Goal: Transaction & Acquisition: Book appointment/travel/reservation

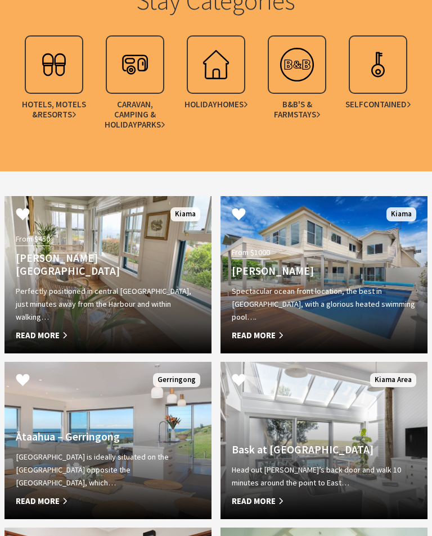
scroll to position [955, 0]
click at [107, 265] on div "From $450 Allwood Harbour Cottage Perfectly positioned in central Kiama, just m…" at bounding box center [107, 287] width 207 height 111
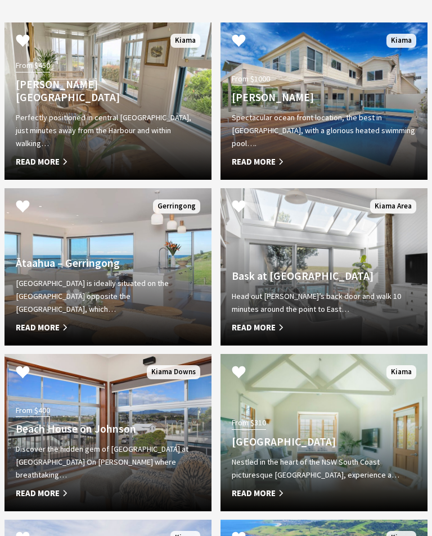
scroll to position [1129, 0]
click at [271, 283] on h4 "Bask at Loves Bay" at bounding box center [324, 276] width 184 height 13
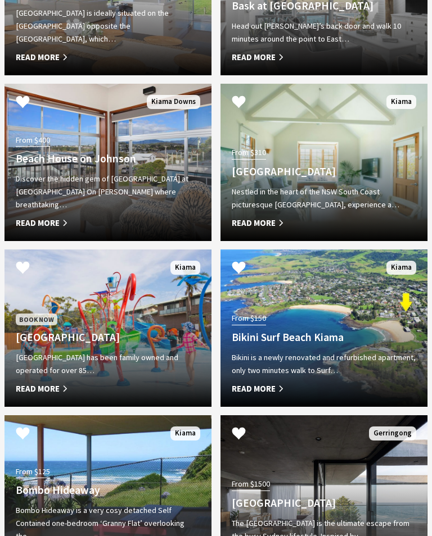
scroll to position [1401, 0]
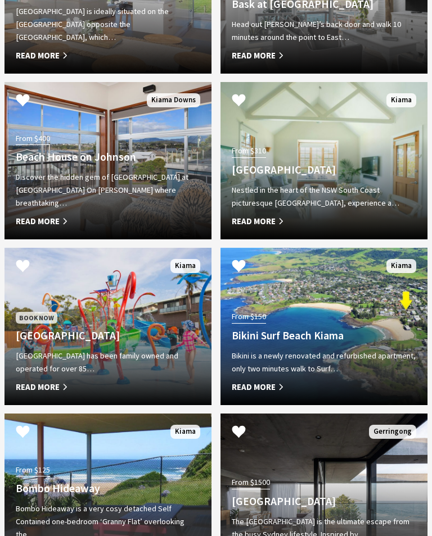
click at [335, 394] on span "Read More" at bounding box center [324, 387] width 184 height 13
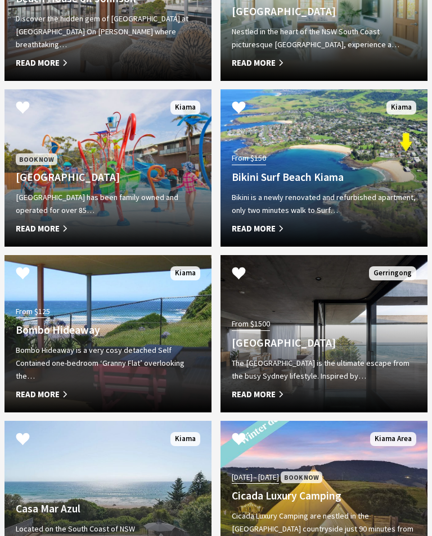
scroll to position [1560, 0]
click at [120, 337] on h4 "Bombo Hideaway" at bounding box center [108, 330] width 184 height 13
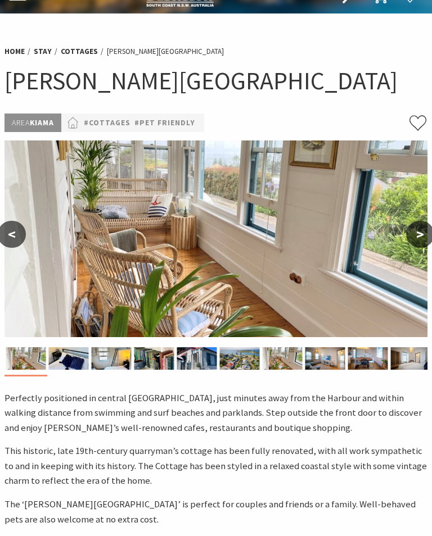
scroll to position [20, 0]
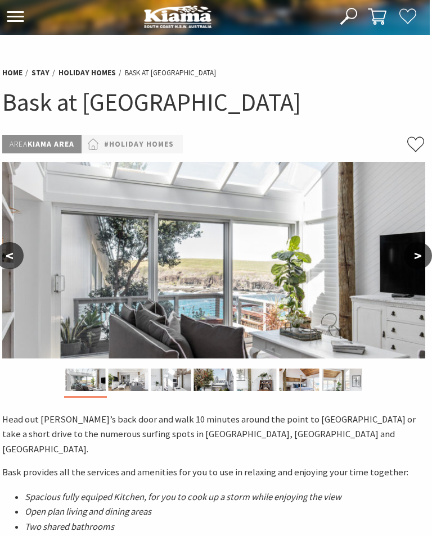
scroll to position [0, 2]
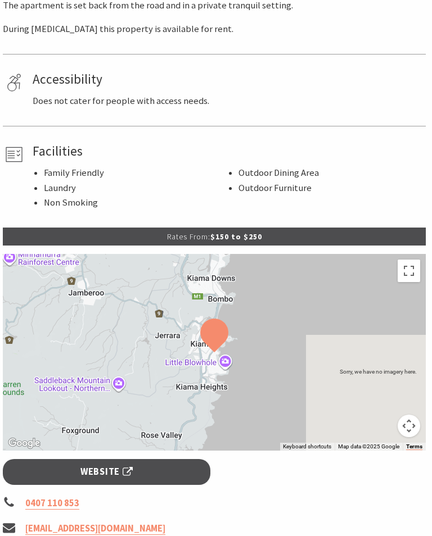
scroll to position [665, 2]
click at [113, 480] on span "Website" at bounding box center [106, 472] width 52 height 15
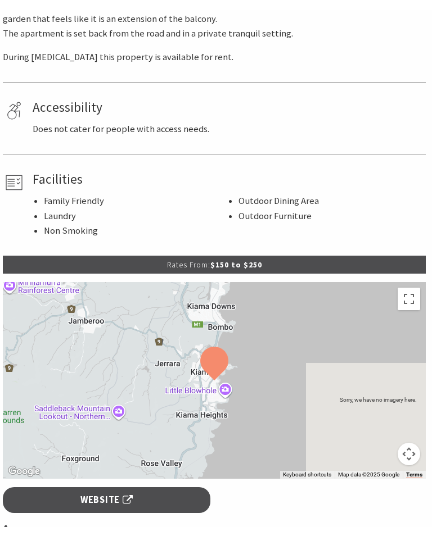
scroll to position [665, 2]
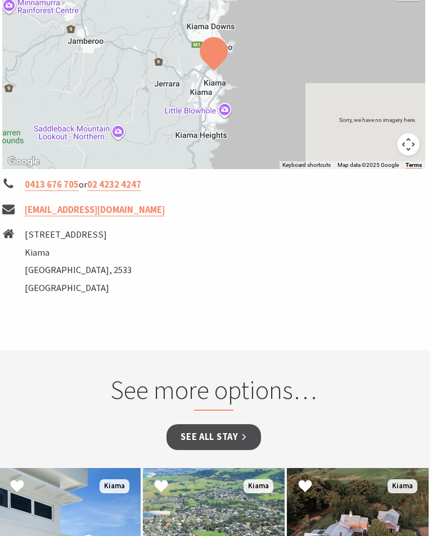
scroll to position [864, 2]
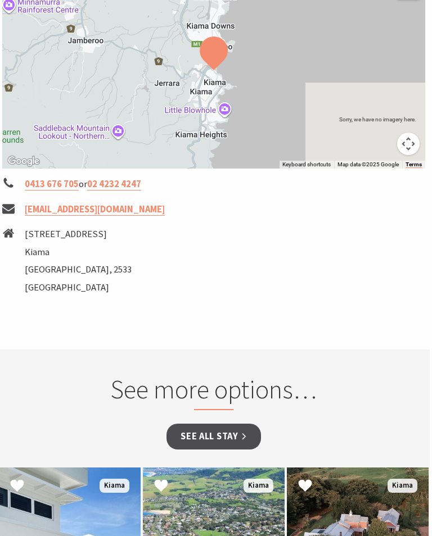
click at [215, 447] on link "See all Stay" at bounding box center [213, 437] width 94 height 26
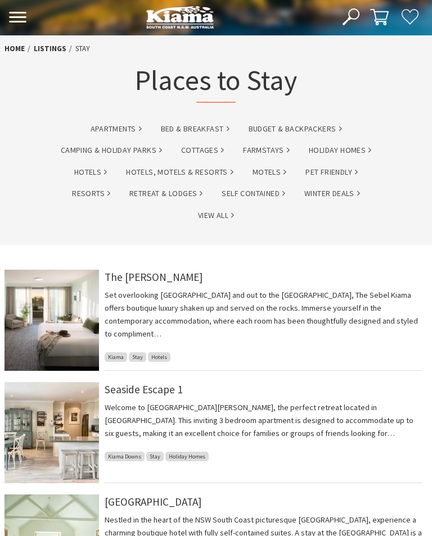
click at [377, 374] on li "The Sebel Kiama Set overlooking Kiama Harbour and out to the Pacific Ocean, The…" at bounding box center [216, 326] width 432 height 112
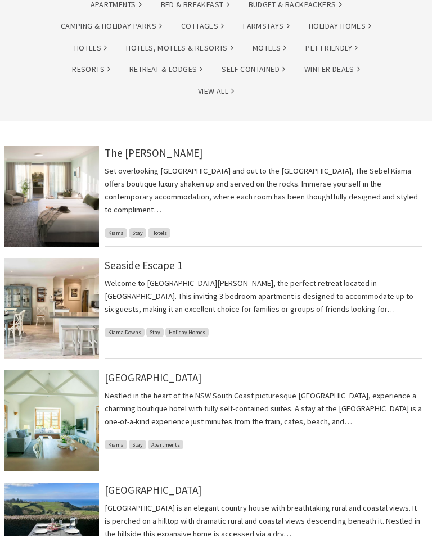
scroll to position [114, 0]
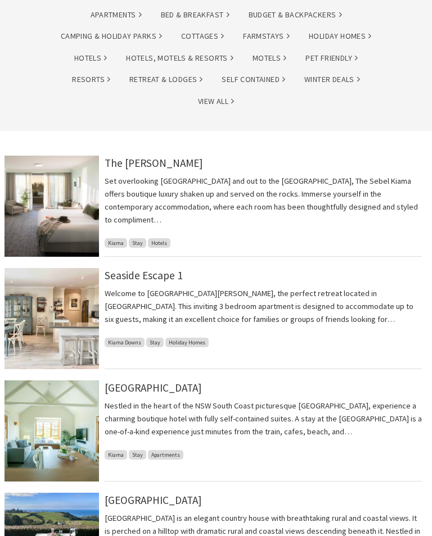
click at [66, 203] on img at bounding box center [51, 206] width 94 height 101
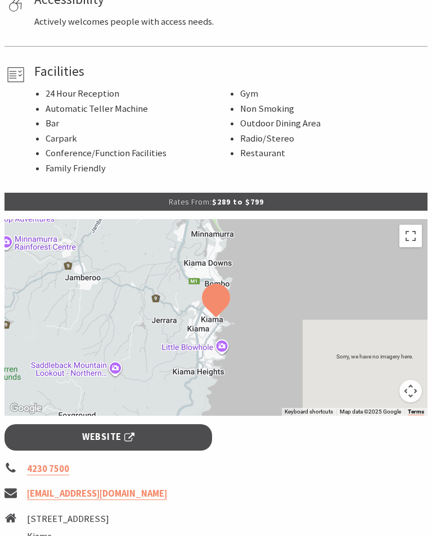
scroll to position [638, 0]
click at [118, 430] on span "Website" at bounding box center [108, 437] width 52 height 15
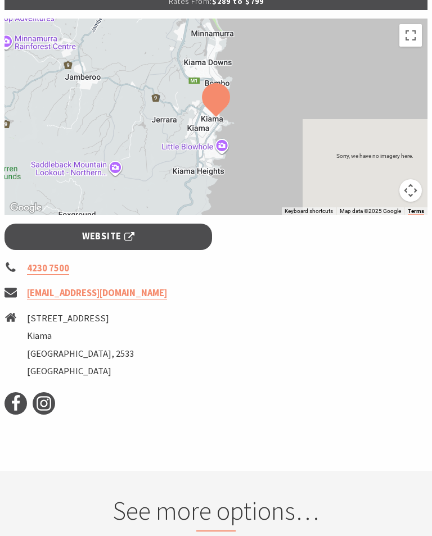
scroll to position [835, 0]
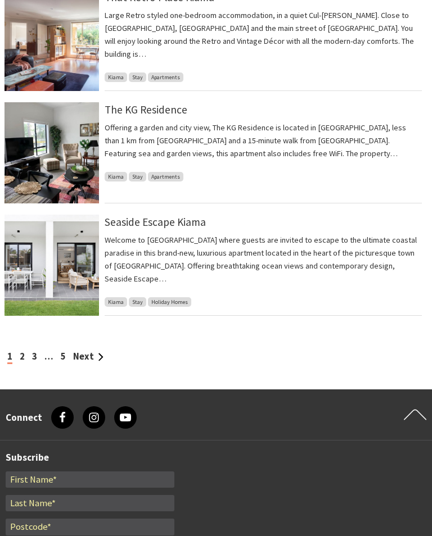
scroll to position [1067, 0]
click at [24, 356] on link "2" at bounding box center [22, 357] width 5 height 12
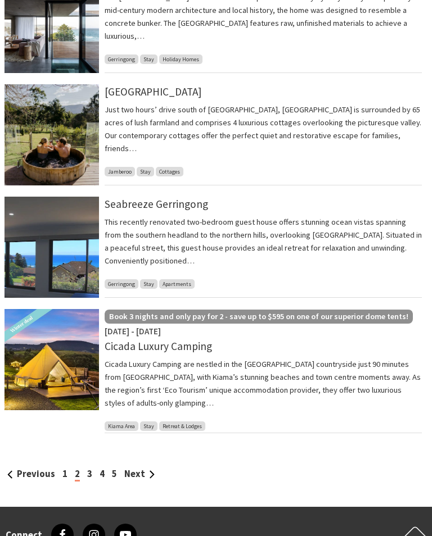
scroll to position [980, 0]
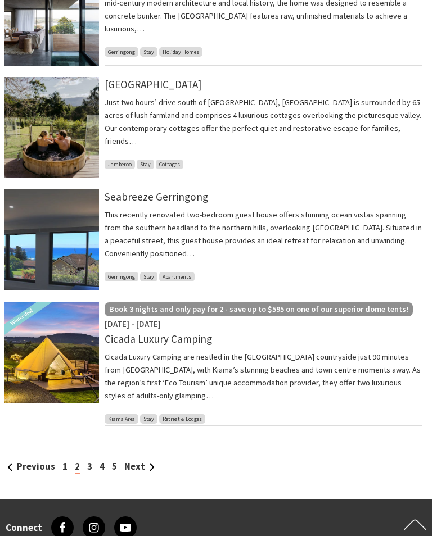
click at [97, 460] on div "Previous 1 2 3 4 5 Next" at bounding box center [215, 467] width 423 height 15
click at [91, 461] on link "3" at bounding box center [89, 467] width 5 height 12
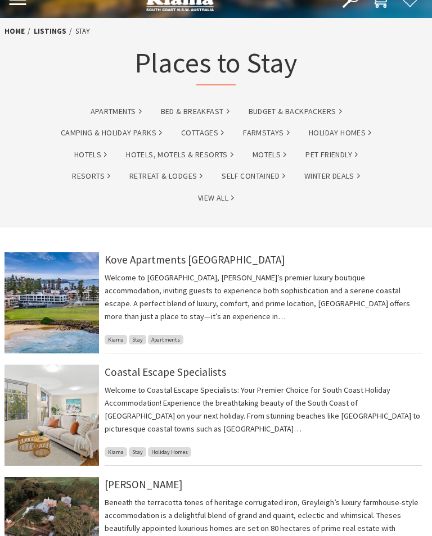
scroll to position [15, 0]
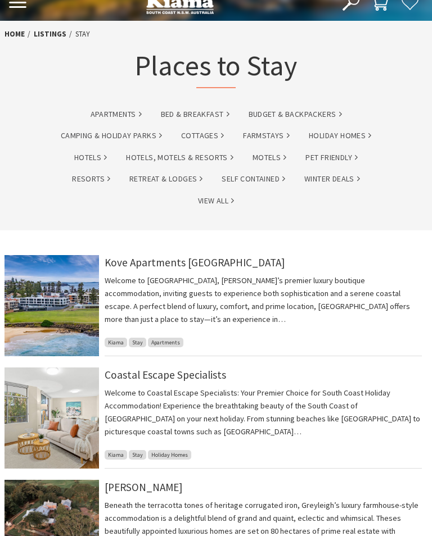
click at [170, 164] on link "Hotels, Motels & Resorts" at bounding box center [179, 157] width 107 height 13
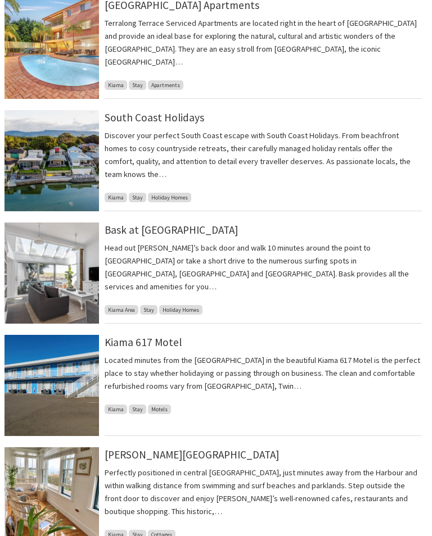
scroll to position [614, 0]
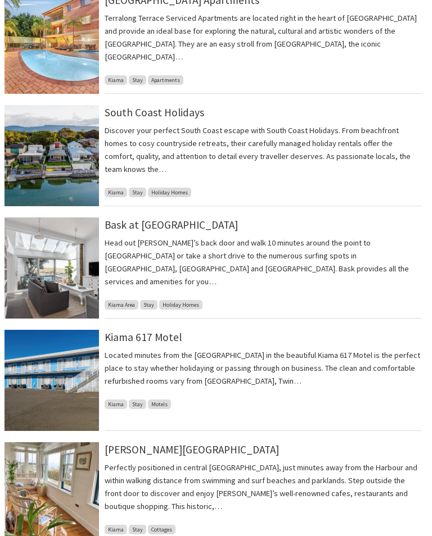
click at [57, 393] on img at bounding box center [51, 380] width 94 height 101
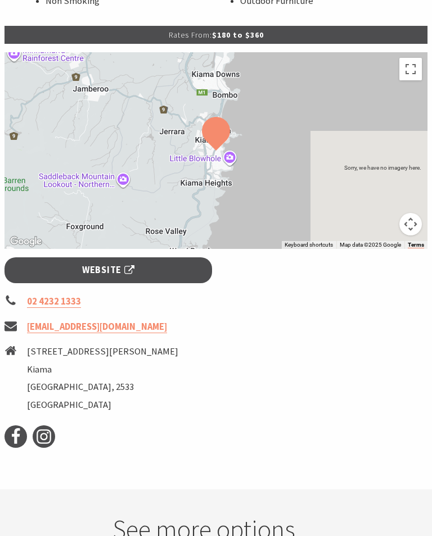
scroll to position [628, 0]
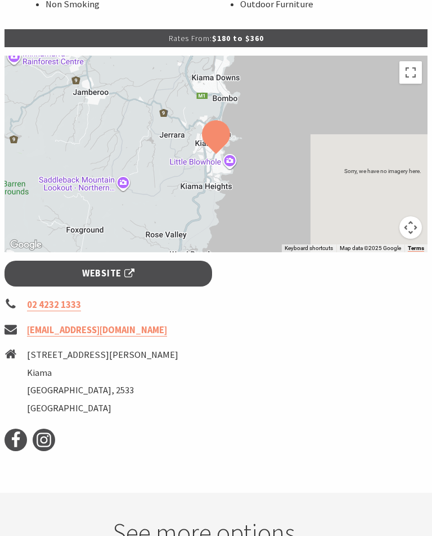
click at [105, 272] on span "Website" at bounding box center [108, 273] width 52 height 15
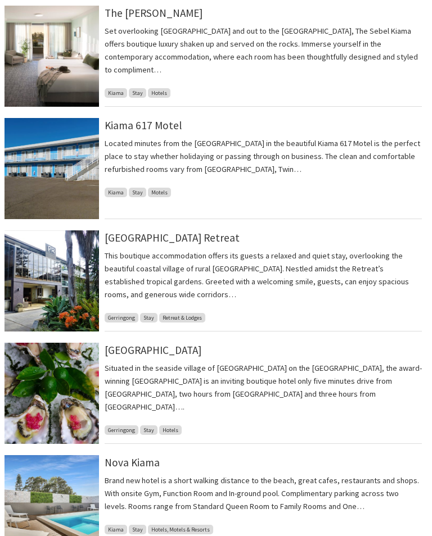
scroll to position [292, 0]
click at [58, 286] on img at bounding box center [51, 280] width 94 height 101
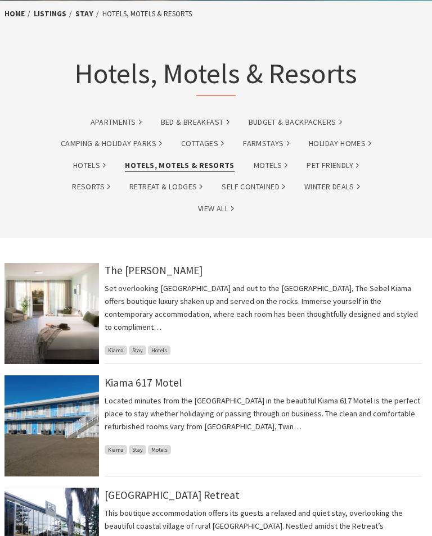
scroll to position [35, 0]
click at [89, 167] on link "Hotels" at bounding box center [89, 165] width 33 height 13
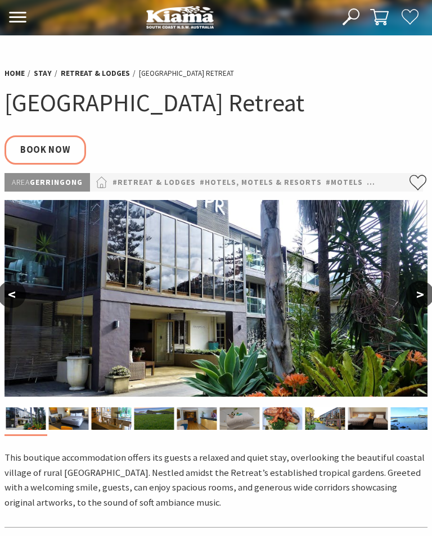
select select "3"
select select "2"
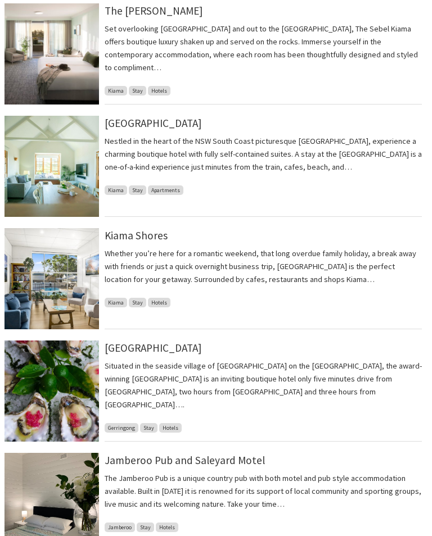
scroll to position [295, 0]
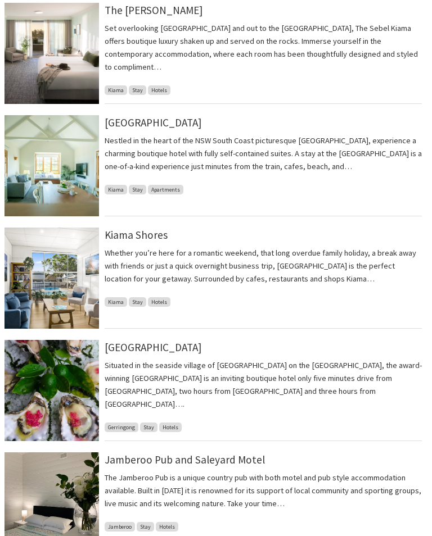
click at [54, 169] on img at bounding box center [51, 165] width 94 height 101
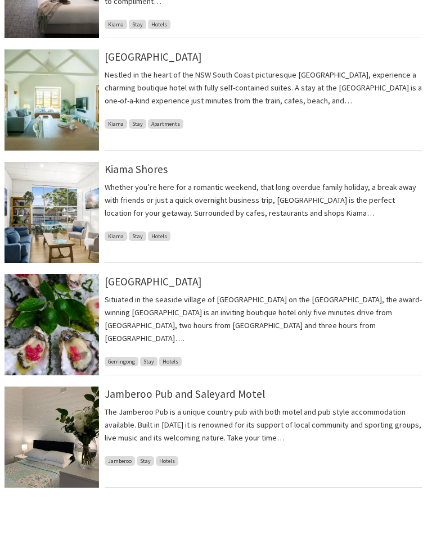
scroll to position [359, 0]
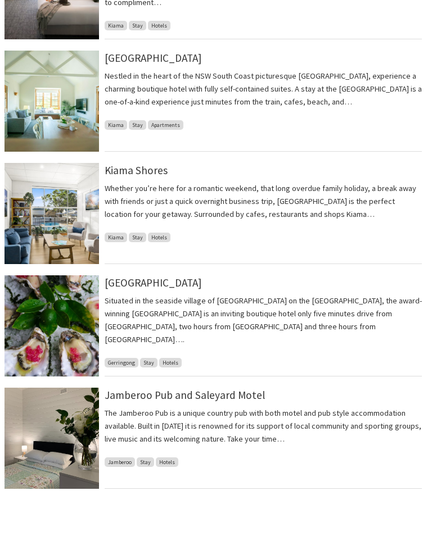
click at [64, 221] on img at bounding box center [51, 214] width 94 height 101
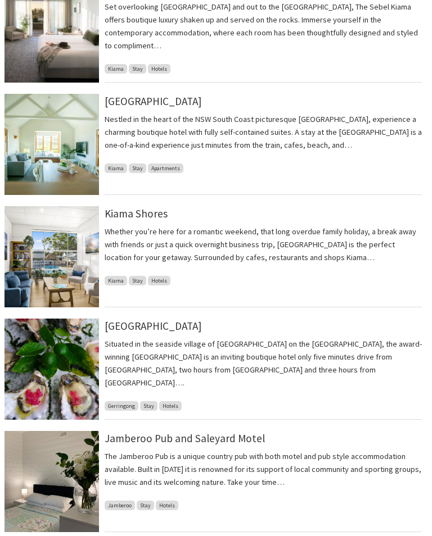
scroll to position [312, 0]
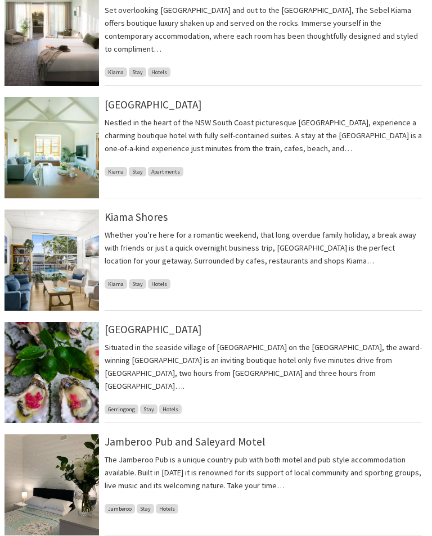
click at [159, 288] on span "Hotels" at bounding box center [159, 285] width 22 height 10
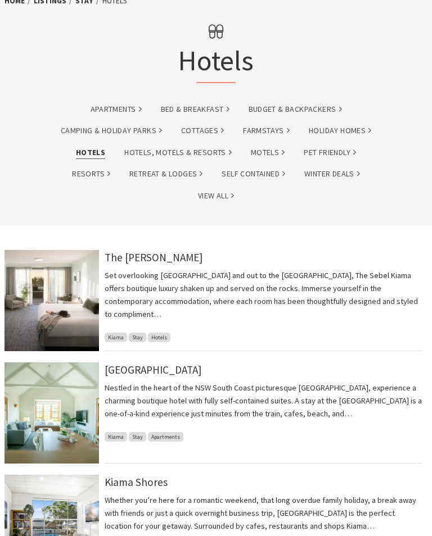
scroll to position [0, 0]
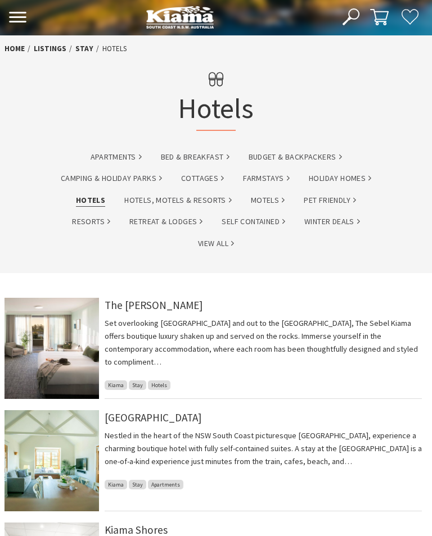
click at [268, 201] on link "Motels" at bounding box center [268, 200] width 34 height 13
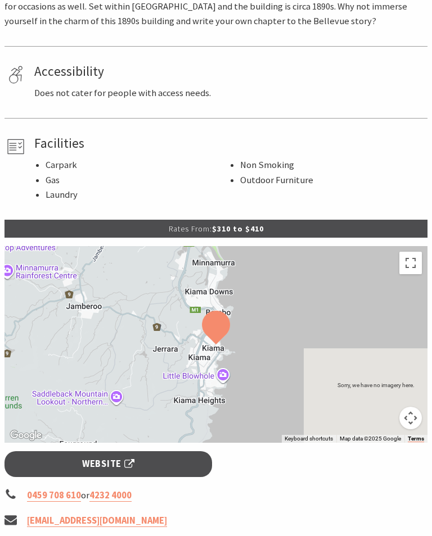
scroll to position [598, 0]
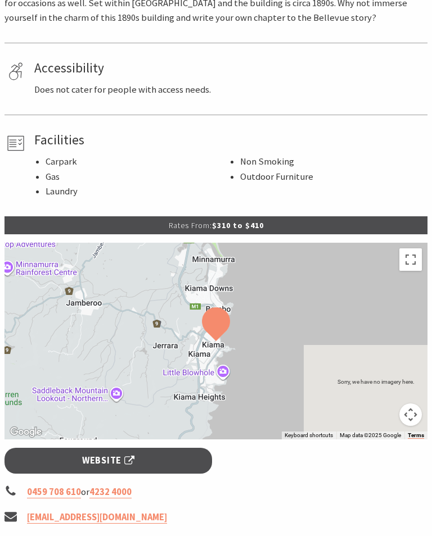
click at [125, 454] on span "Website" at bounding box center [108, 461] width 52 height 15
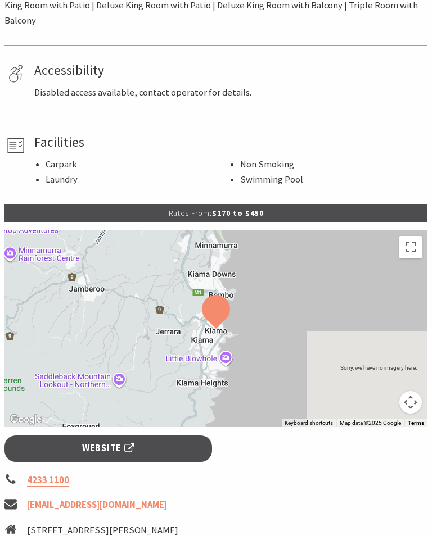
scroll to position [529, 0]
click at [126, 453] on span "Website" at bounding box center [108, 448] width 52 height 15
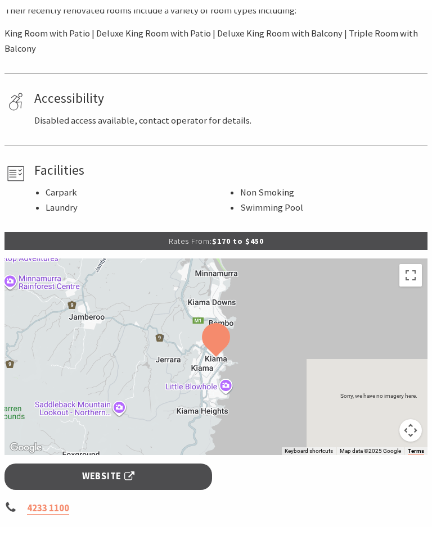
scroll to position [529, 0]
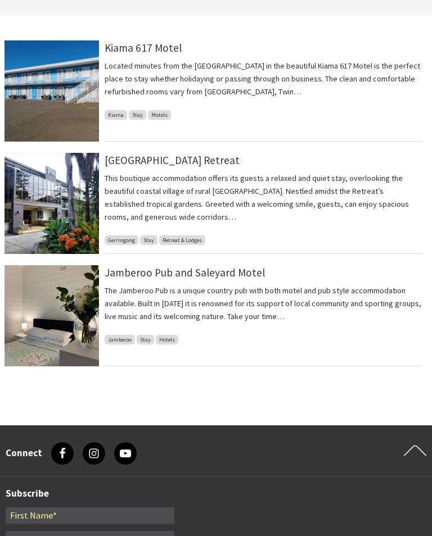
scroll to position [243, 0]
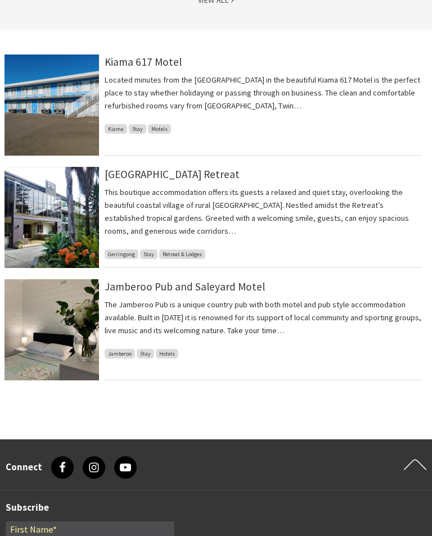
click at [368, 410] on div at bounding box center [216, 403] width 432 height 22
click at [53, 323] on img at bounding box center [51, 329] width 94 height 101
click at [67, 215] on img at bounding box center [51, 217] width 94 height 101
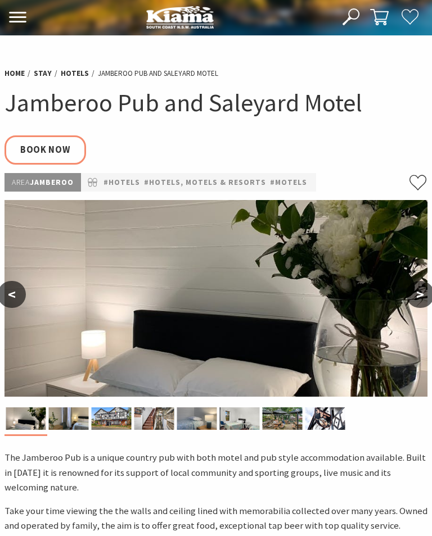
select select "3"
select select "2"
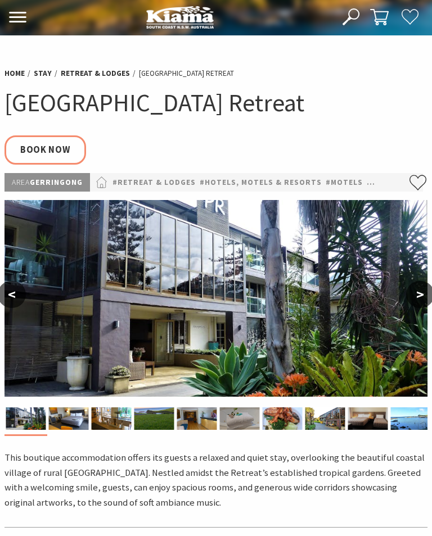
select select "3"
select select "2"
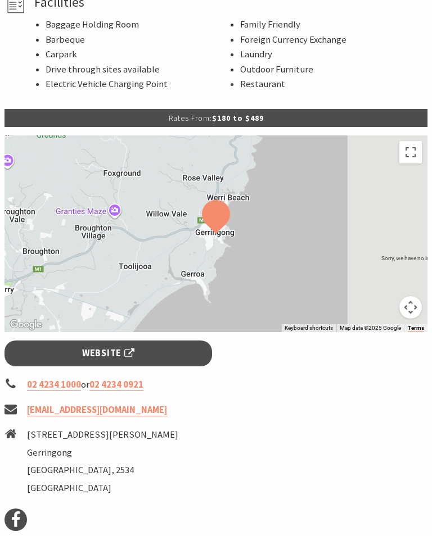
scroll to position [622, 0]
click at [120, 361] on span "Website" at bounding box center [108, 353] width 52 height 15
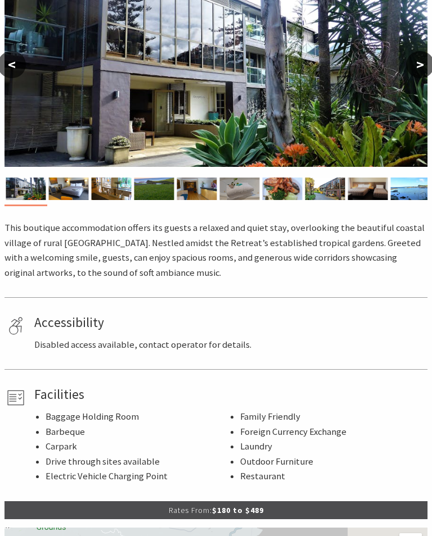
scroll to position [227, 0]
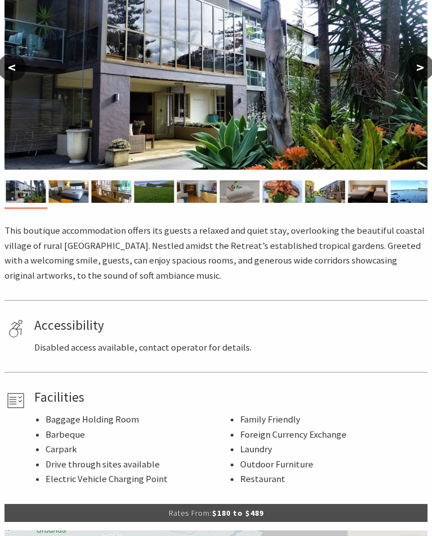
select select "3"
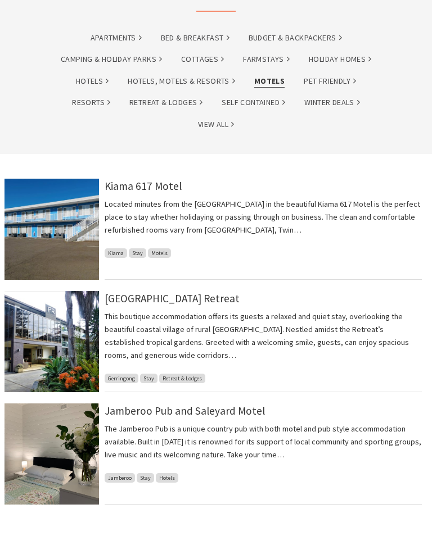
scroll to position [117, 0]
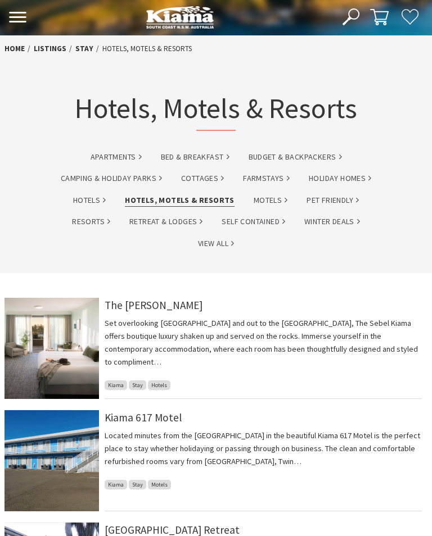
scroll to position [35, 0]
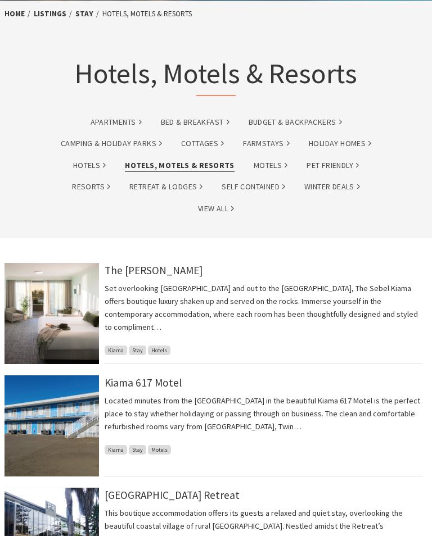
click at [184, 127] on link "Bed & Breakfast" at bounding box center [195, 122] width 69 height 13
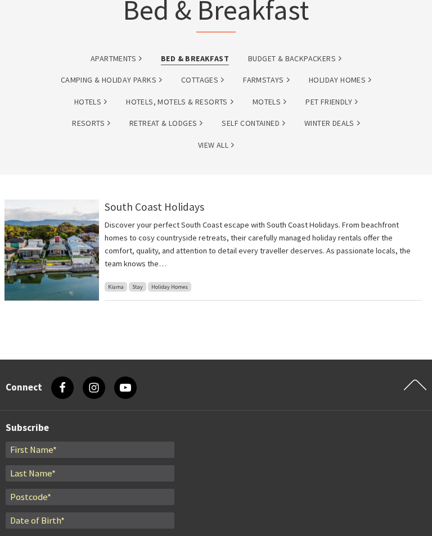
scroll to position [99, 0]
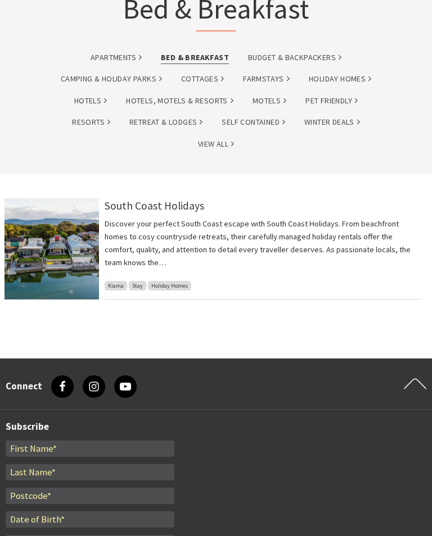
click at [409, 246] on p "Discover your perfect South Coast escape with South Coast Holidays. From beachf…" at bounding box center [263, 244] width 317 height 52
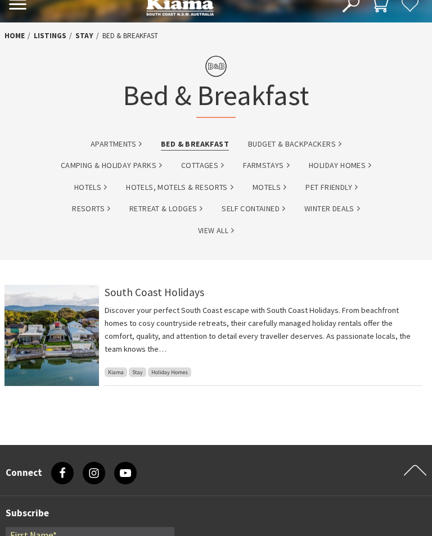
scroll to position [0, 0]
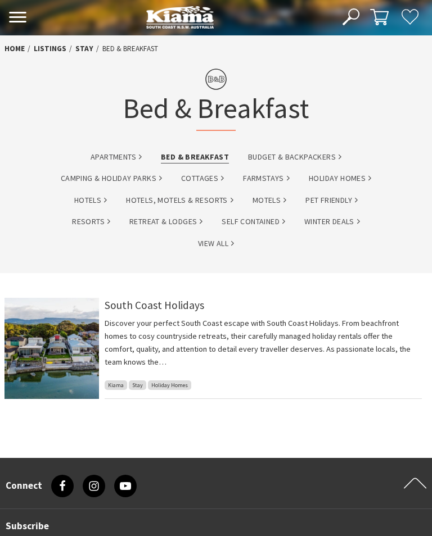
click at [268, 201] on link "Motels" at bounding box center [269, 200] width 34 height 13
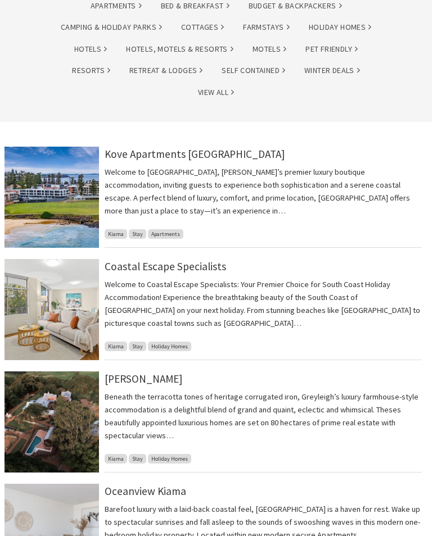
scroll to position [123, 0]
click at [55, 191] on img at bounding box center [51, 197] width 94 height 101
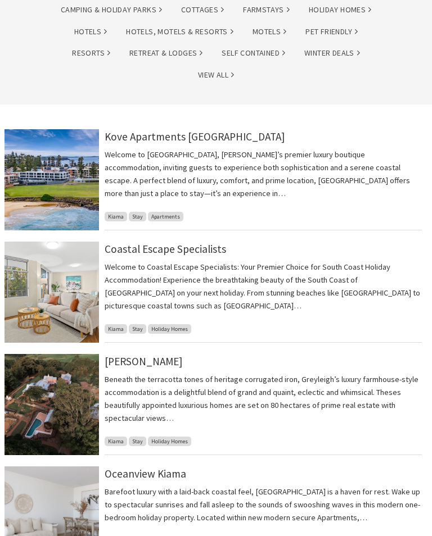
click at [56, 297] on img at bounding box center [51, 292] width 94 height 101
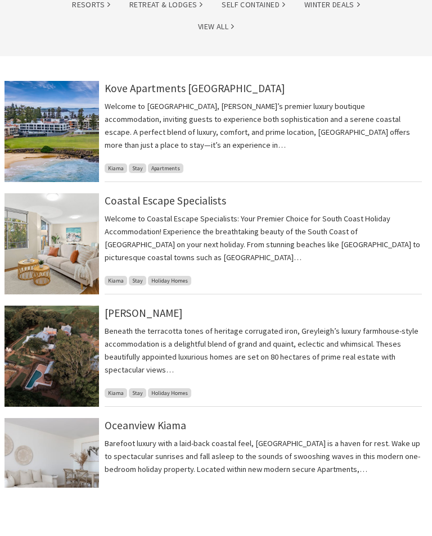
scroll to position [224, 0]
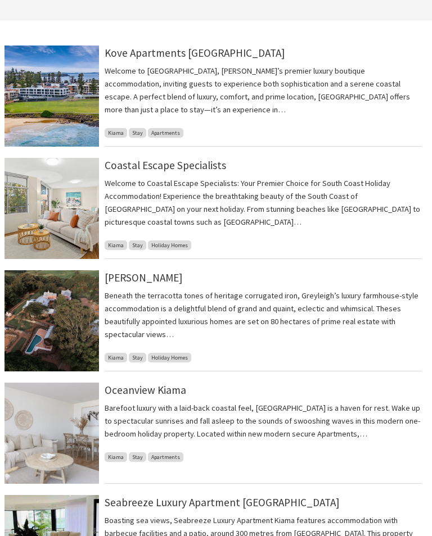
click at [57, 316] on img at bounding box center [51, 320] width 94 height 101
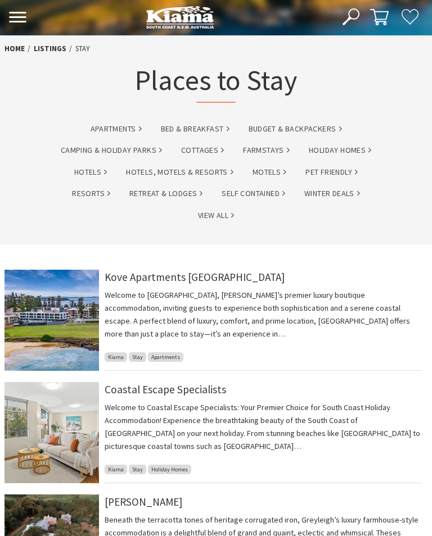
click at [170, 178] on link "Hotels, Motels & Resorts" at bounding box center [179, 172] width 107 height 13
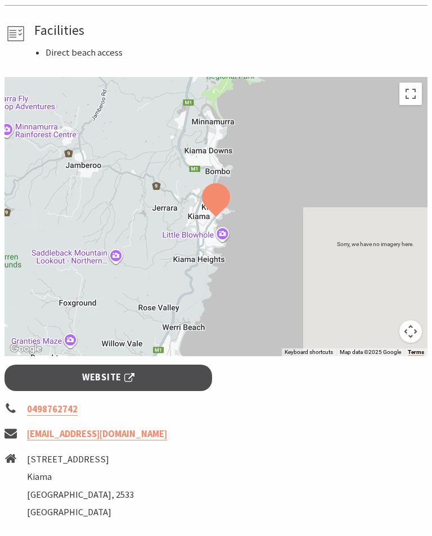
scroll to position [759, 0]
click at [125, 386] on span "Website" at bounding box center [108, 377] width 52 height 15
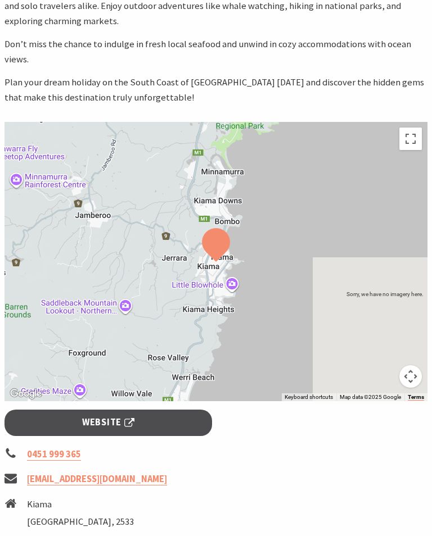
scroll to position [491, 0]
click at [120, 415] on span "Website" at bounding box center [108, 422] width 52 height 15
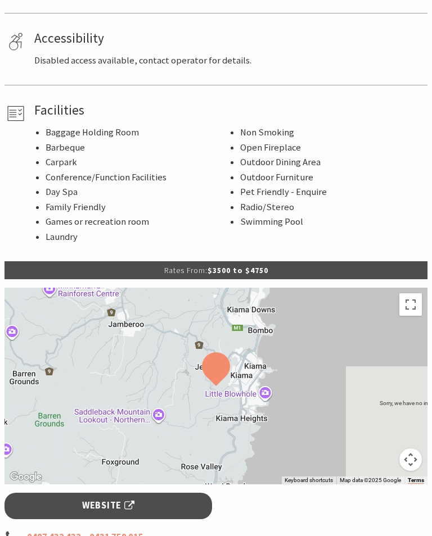
scroll to position [681, 0]
click at [138, 499] on link "Website" at bounding box center [107, 506] width 207 height 26
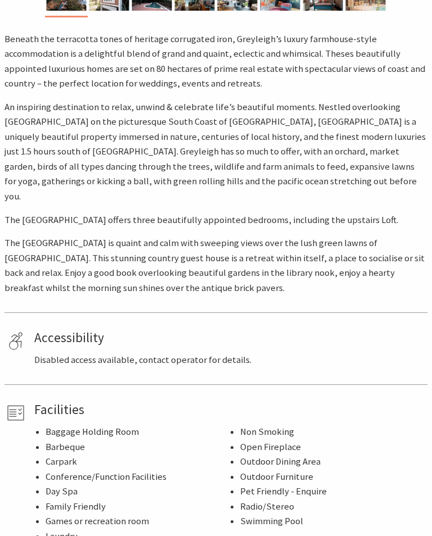
scroll to position [377, 0]
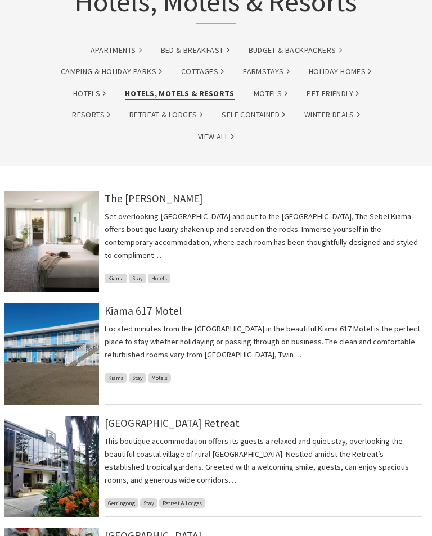
scroll to position [102, 0]
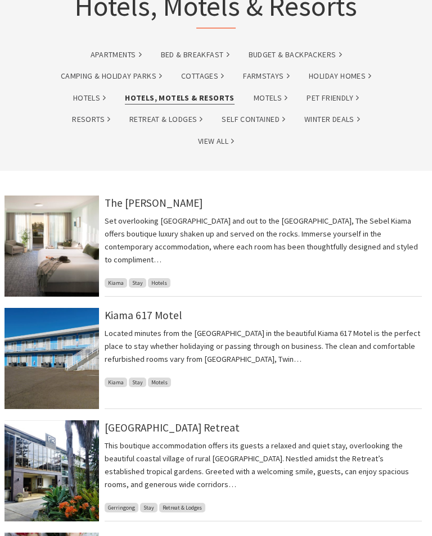
click at [66, 239] on img at bounding box center [51, 246] width 94 height 101
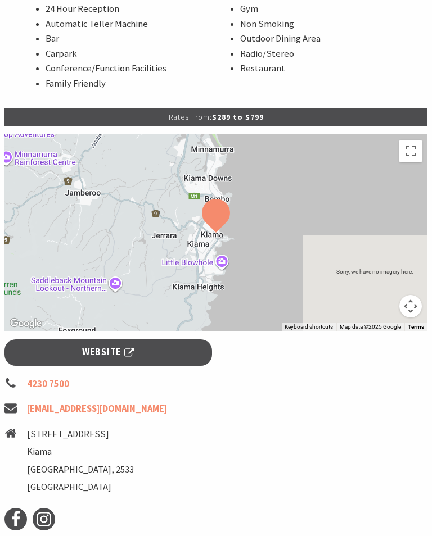
scroll to position [731, 0]
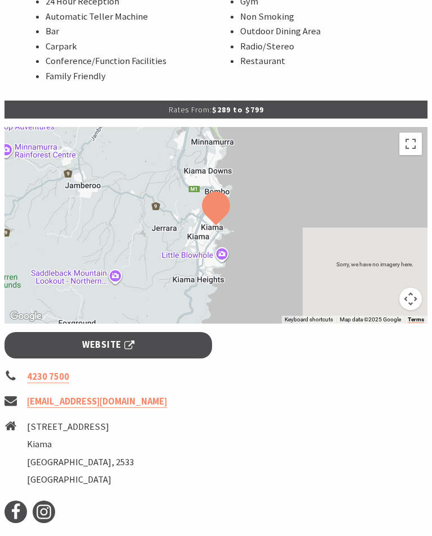
click at [132, 338] on span "Website" at bounding box center [108, 345] width 52 height 15
